Goal: Transaction & Acquisition: Register for event/course

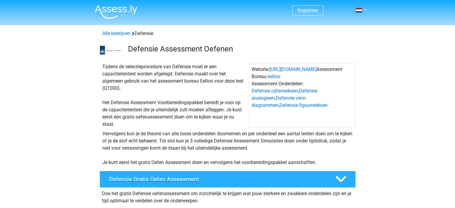
click at [278, 177] on h4 "Defensie Gratis Oefen Assessment" at bounding box center [217, 179] width 217 height 7
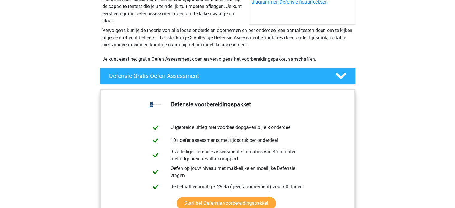
scroll to position [145, 0]
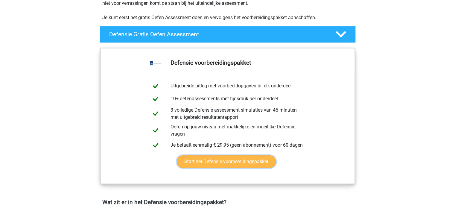
click at [259, 162] on link "Start het Defensie voorbereidingspakket" at bounding box center [226, 161] width 99 height 13
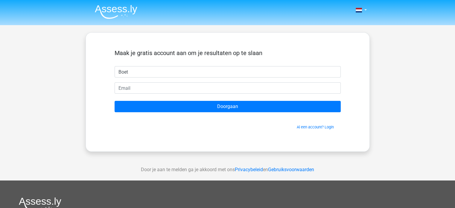
type input "Boet"
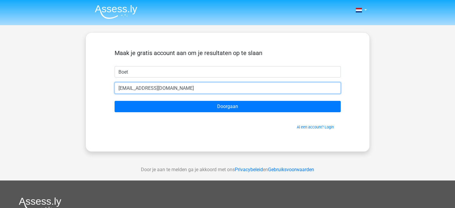
type input "Boetschenkeveld@gmail.com"
click at [115, 101] on input "Doorgaan" at bounding box center [228, 106] width 226 height 11
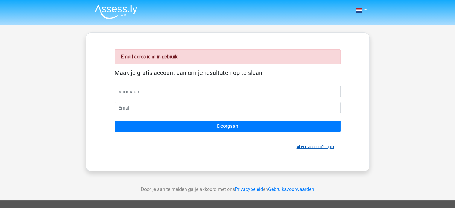
click at [314, 148] on link "Al een account? Login" at bounding box center [315, 147] width 37 height 4
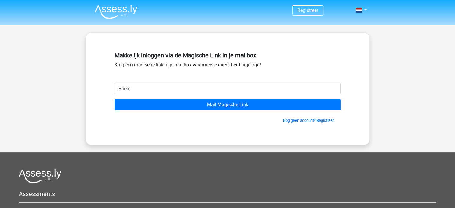
type input "[EMAIL_ADDRESS][DOMAIN_NAME]"
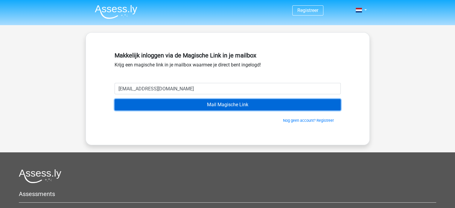
click at [213, 104] on input "Mail Magische Link" at bounding box center [228, 104] width 226 height 11
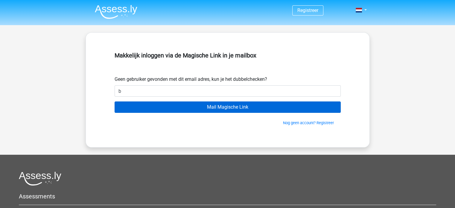
type input "Boetschenkeveld@gmail.com"
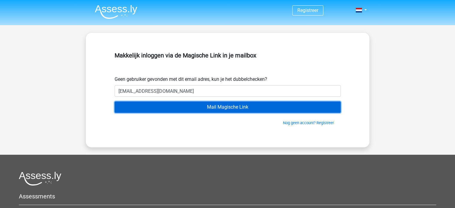
click at [205, 109] on input "Mail Magische Link" at bounding box center [228, 106] width 226 height 11
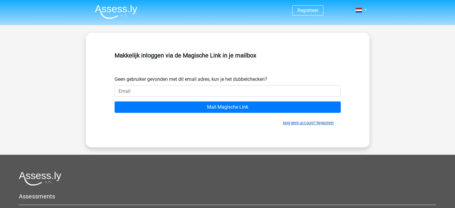
click at [297, 124] on link "Nog geen account? Registreer" at bounding box center [308, 123] width 51 height 4
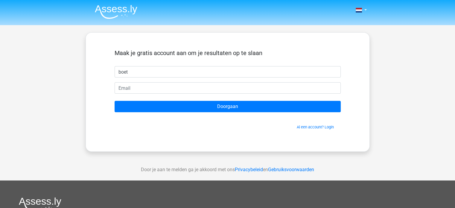
type input "boet"
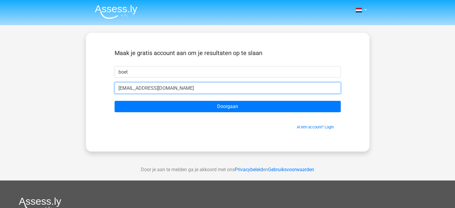
type input "[EMAIL_ADDRESS][DOMAIN_NAME]"
click at [115, 101] on input "Doorgaan" at bounding box center [228, 106] width 226 height 11
